Goal: Task Accomplishment & Management: Use online tool/utility

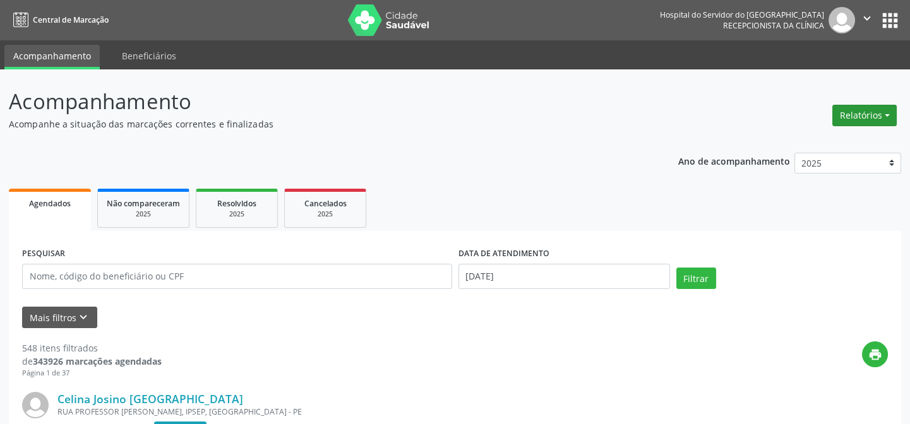
click at [877, 117] on button "Relatórios" at bounding box center [864, 115] width 64 height 21
click at [817, 144] on link "Agendamentos" at bounding box center [829, 142] width 136 height 18
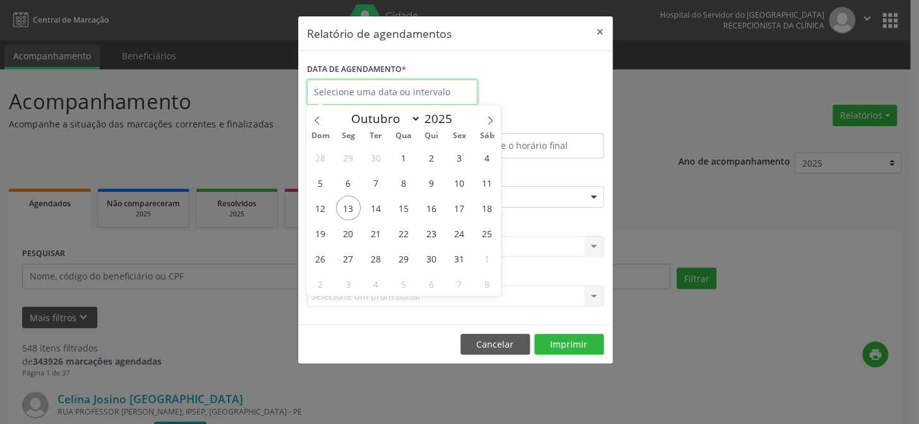
click at [363, 88] on input "text" at bounding box center [392, 92] width 171 height 25
click at [350, 207] on span "13" at bounding box center [348, 208] width 25 height 25
type input "[DATE]"
click at [350, 207] on span "13" at bounding box center [348, 208] width 25 height 25
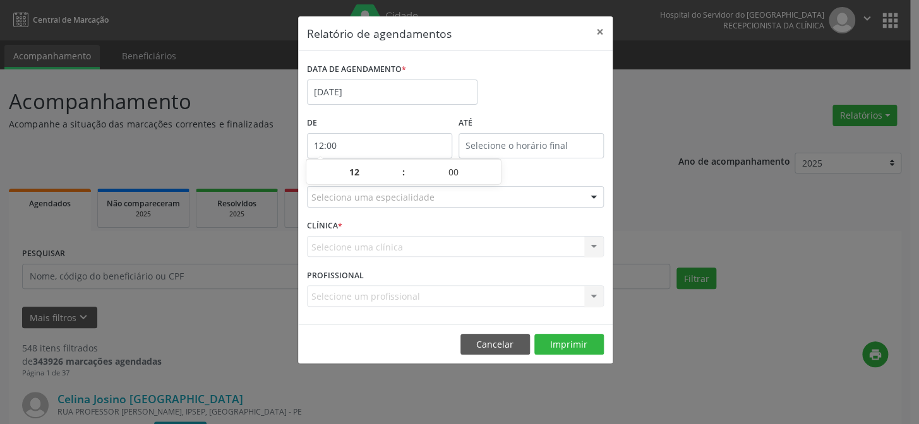
click at [362, 143] on input "12:00" at bounding box center [379, 145] width 145 height 25
click at [398, 179] on span at bounding box center [397, 178] width 9 height 13
type input "11:00"
type input "11"
click at [398, 179] on span at bounding box center [397, 178] width 9 height 13
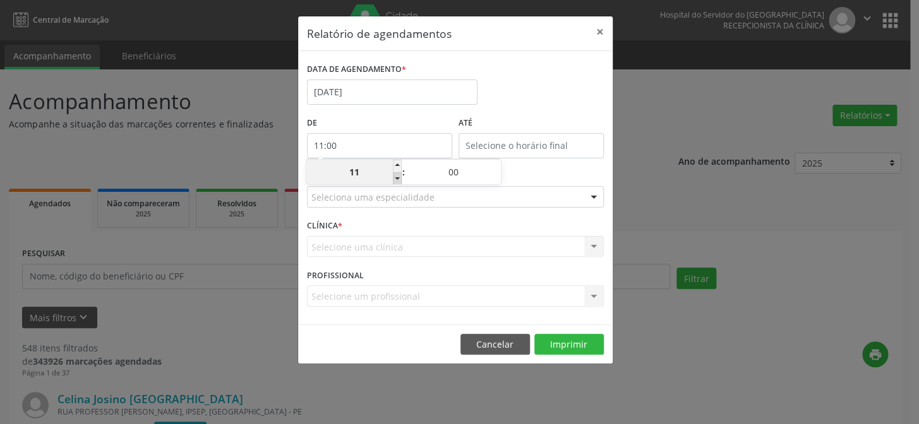
type input "10:00"
type input "10"
click at [398, 179] on span at bounding box center [397, 178] width 9 height 13
type input "09:00"
type input "09"
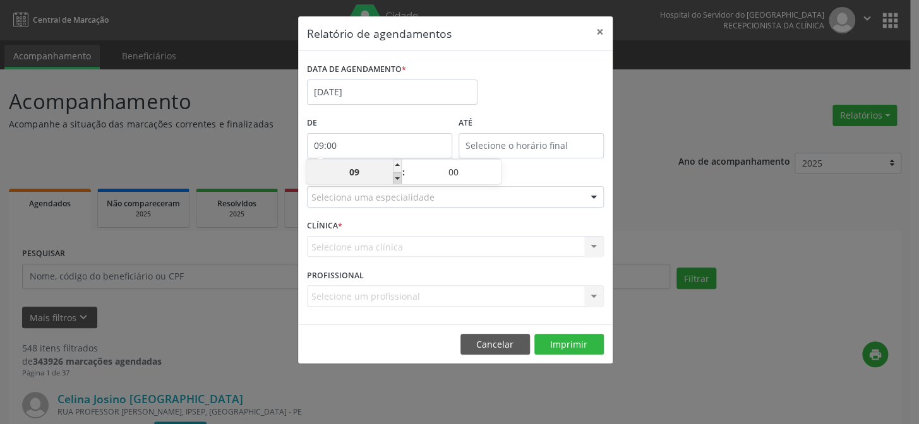
click at [398, 179] on span at bounding box center [397, 178] width 9 height 13
type input "08:00"
type input "08"
click at [398, 179] on span at bounding box center [397, 178] width 9 height 13
type input "07:00"
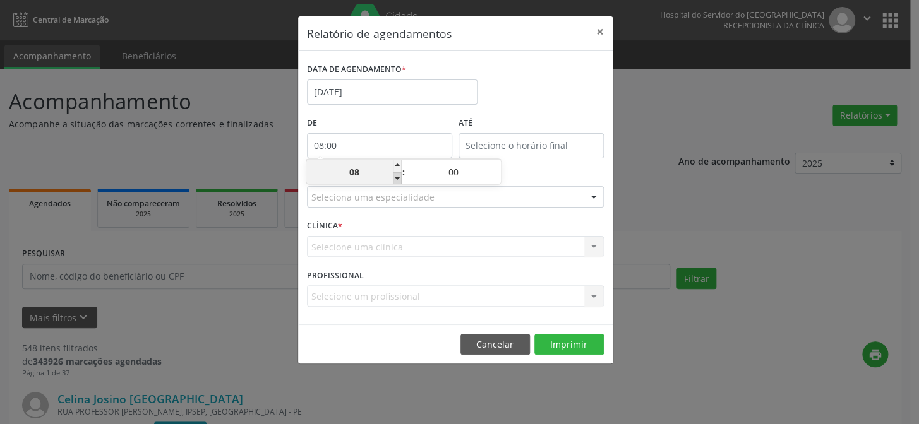
type input "07"
click at [521, 145] on input "12:00" at bounding box center [531, 145] width 145 height 25
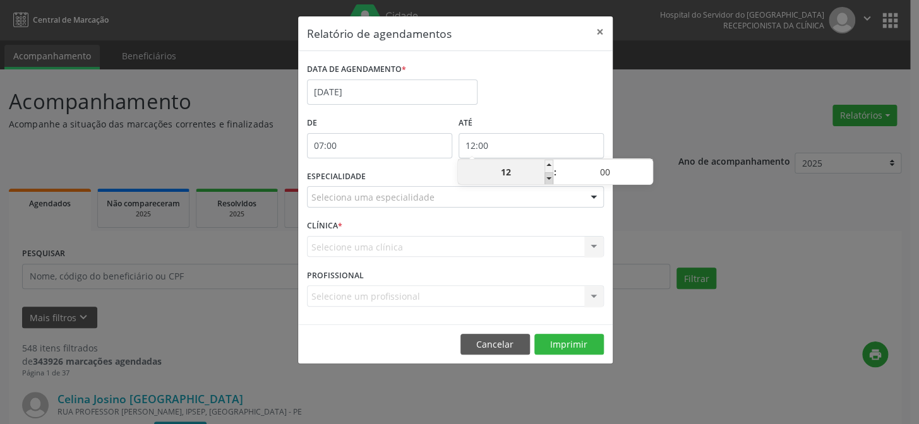
click at [548, 177] on span at bounding box center [548, 178] width 9 height 13
type input "11:00"
type input "11"
click at [548, 177] on span at bounding box center [548, 178] width 9 height 13
type input "10:00"
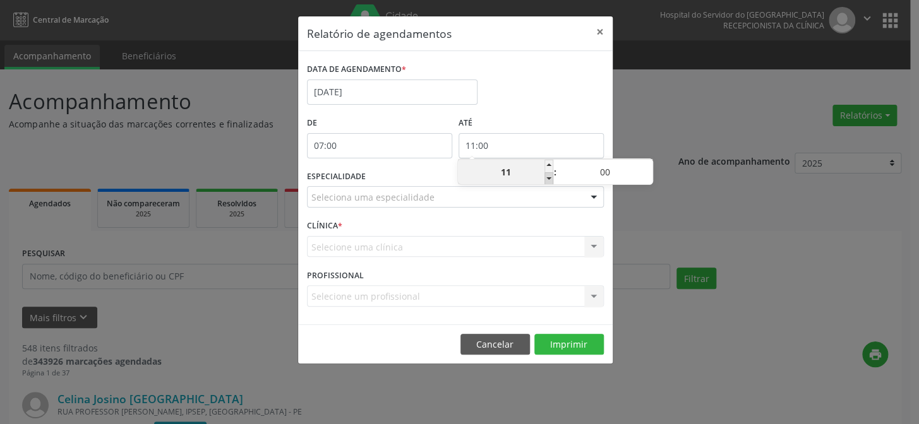
type input "10"
click at [548, 177] on span at bounding box center [548, 178] width 9 height 13
type input "09:00"
type input "09"
click at [548, 177] on span at bounding box center [548, 178] width 9 height 13
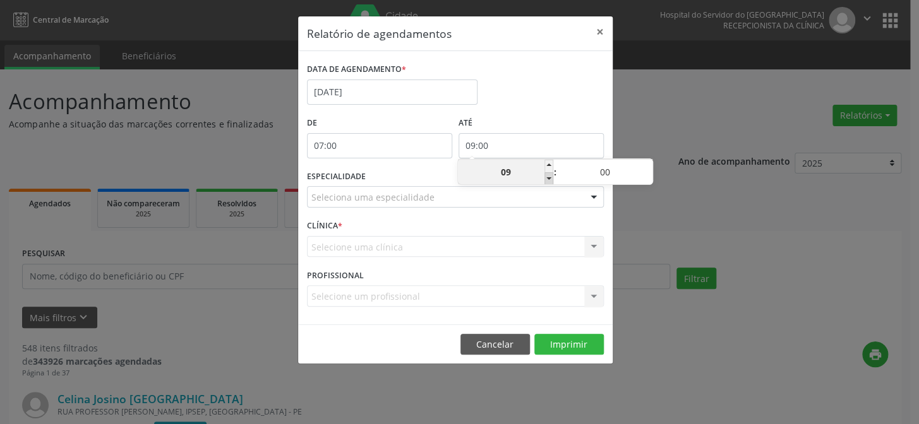
type input "08:00"
type input "08"
click at [548, 177] on span at bounding box center [548, 178] width 9 height 13
type input "07:00"
click at [548, 177] on span at bounding box center [548, 178] width 9 height 13
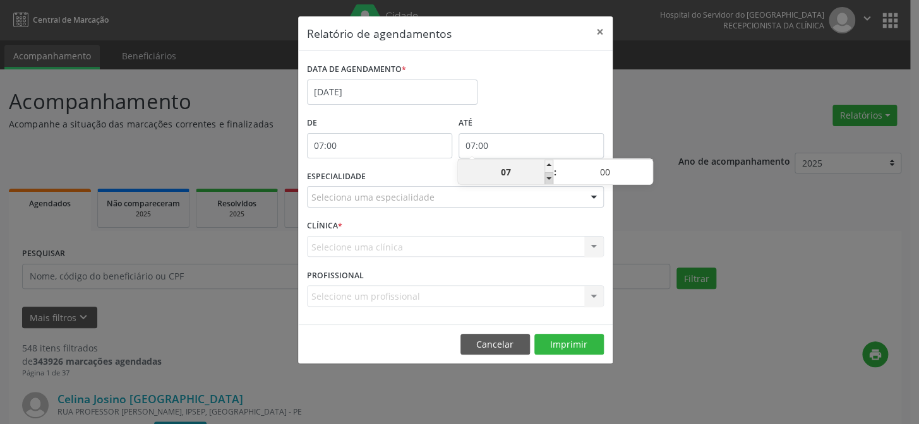
type input "07"
click at [543, 174] on input "07" at bounding box center [505, 172] width 95 height 25
click at [519, 143] on input "07:00" at bounding box center [531, 145] width 145 height 25
click at [549, 165] on span at bounding box center [548, 166] width 9 height 13
type input "08:00"
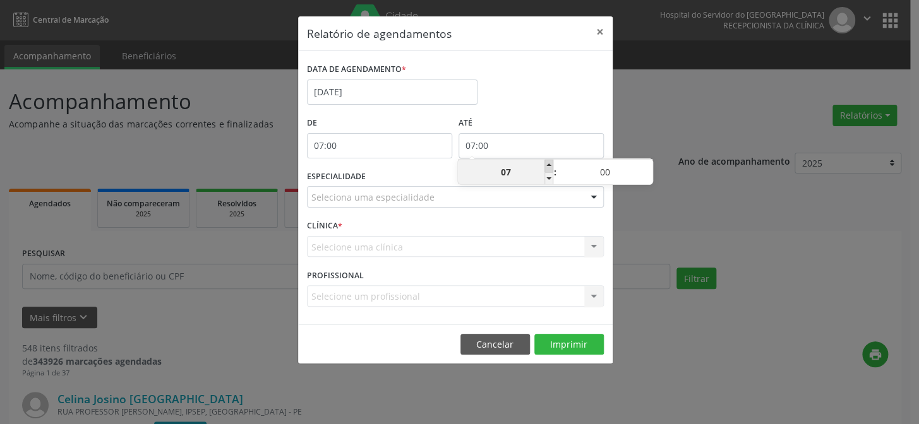
type input "08"
click at [549, 165] on span at bounding box center [548, 166] width 9 height 13
type input "09:00"
type input "09"
click at [549, 165] on span at bounding box center [548, 166] width 9 height 13
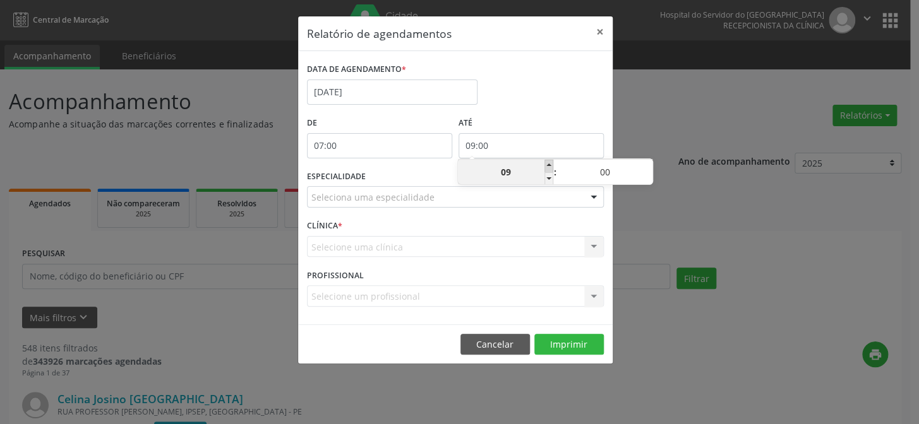
type input "10:00"
type input "10"
click at [549, 165] on span at bounding box center [548, 166] width 9 height 13
type input "11:00"
type input "11"
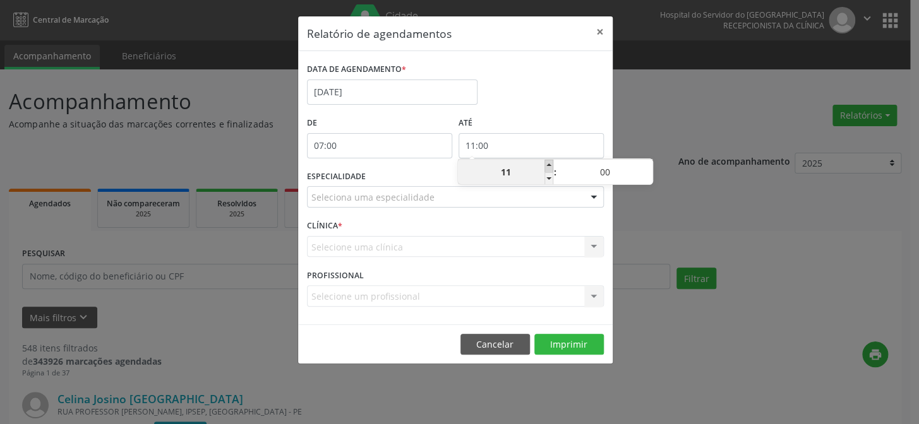
click at [549, 165] on span at bounding box center [548, 166] width 9 height 13
type input "12:00"
type input "12"
click at [549, 165] on span at bounding box center [548, 166] width 9 height 13
type input "13:00"
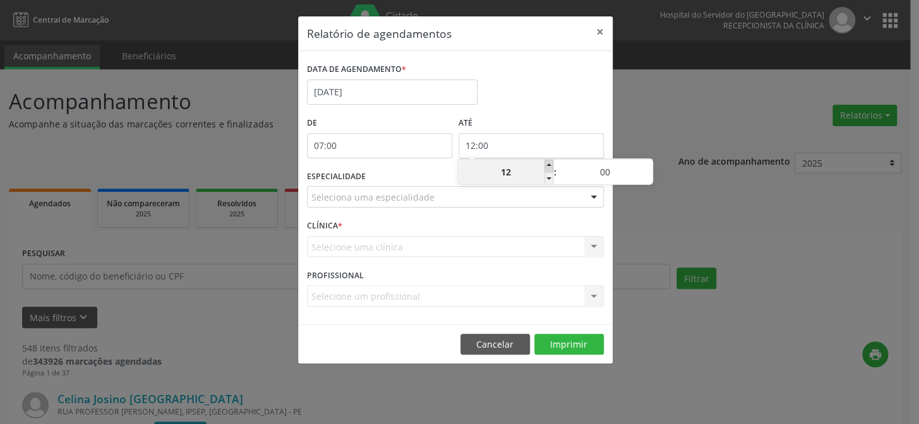
type input "13"
click at [549, 165] on span at bounding box center [548, 166] width 9 height 13
type input "14:00"
type input "14"
click at [549, 165] on span at bounding box center [548, 166] width 9 height 13
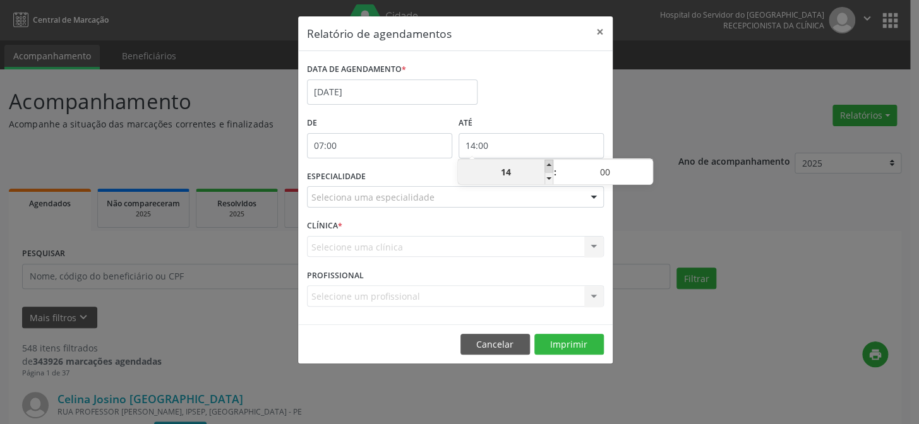
type input "15:00"
type input "15"
click at [549, 165] on span at bounding box center [548, 166] width 9 height 13
type input "16:00"
type input "16"
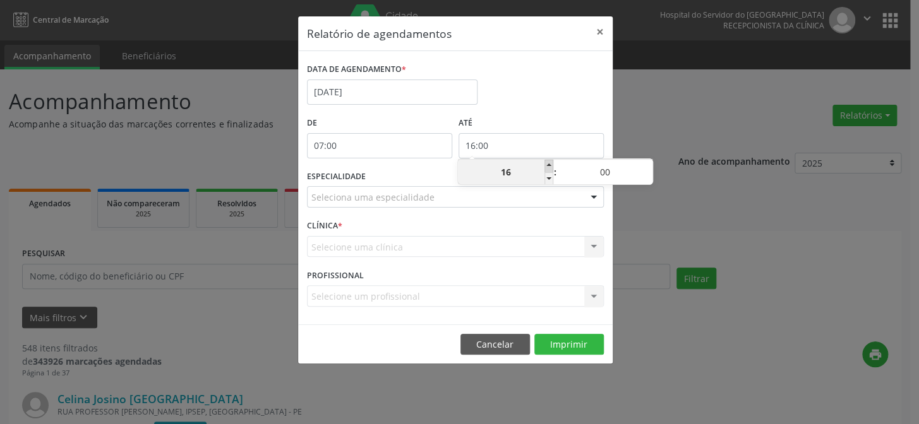
click at [549, 165] on span at bounding box center [548, 166] width 9 height 13
type input "17:00"
type input "17"
click at [549, 165] on span at bounding box center [548, 166] width 9 height 13
type input "18:00"
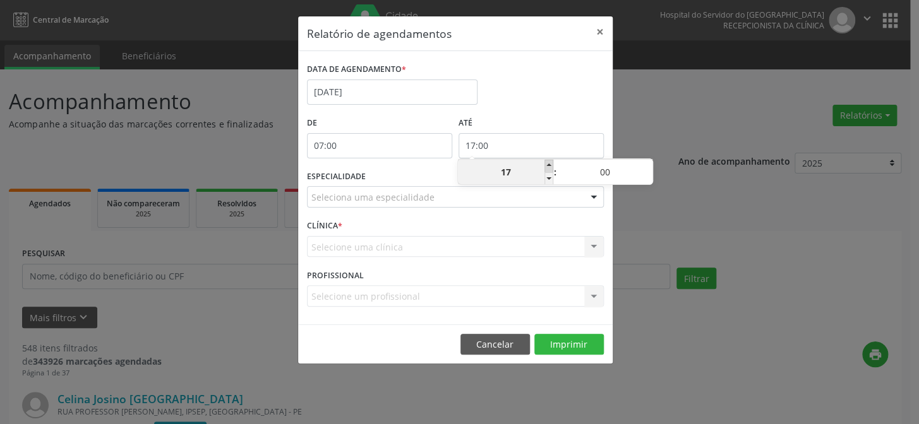
type input "18"
click at [549, 165] on span at bounding box center [548, 166] width 9 height 13
type input "19:00"
type input "19"
click at [549, 165] on span at bounding box center [548, 166] width 9 height 13
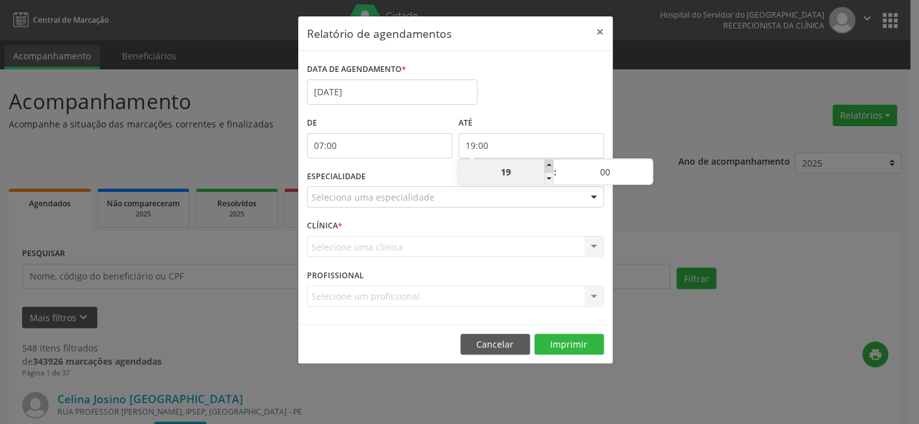
type input "20:00"
type input "20"
click at [549, 165] on span at bounding box center [548, 166] width 9 height 13
type input "21:00"
type input "21"
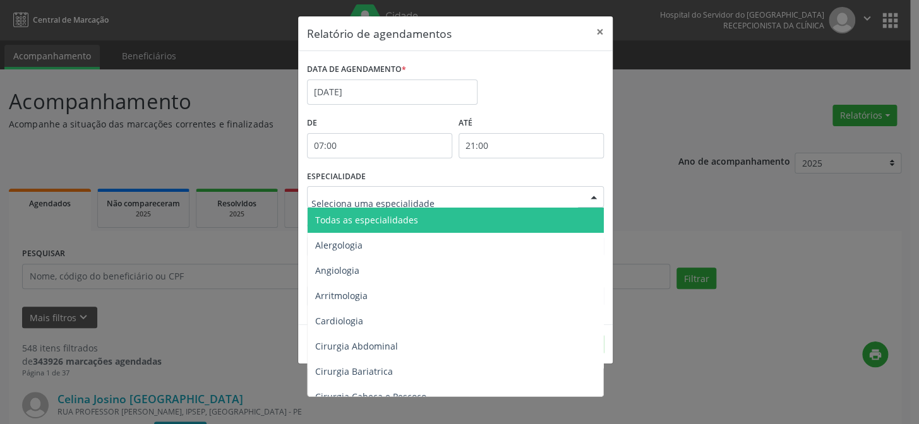
click at [590, 196] on div at bounding box center [593, 197] width 19 height 21
click at [547, 217] on span "Todas as especialidades" at bounding box center [456, 220] width 297 height 25
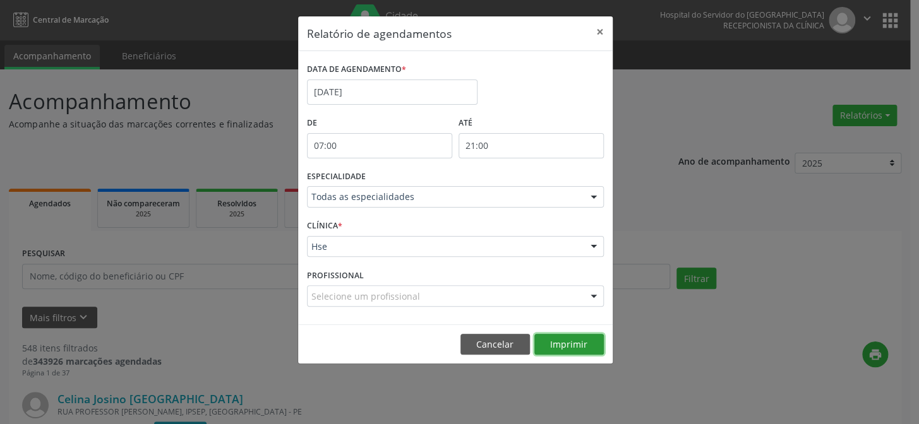
click at [572, 348] on button "Imprimir" at bounding box center [568, 344] width 69 height 21
